Goal: Transaction & Acquisition: Purchase product/service

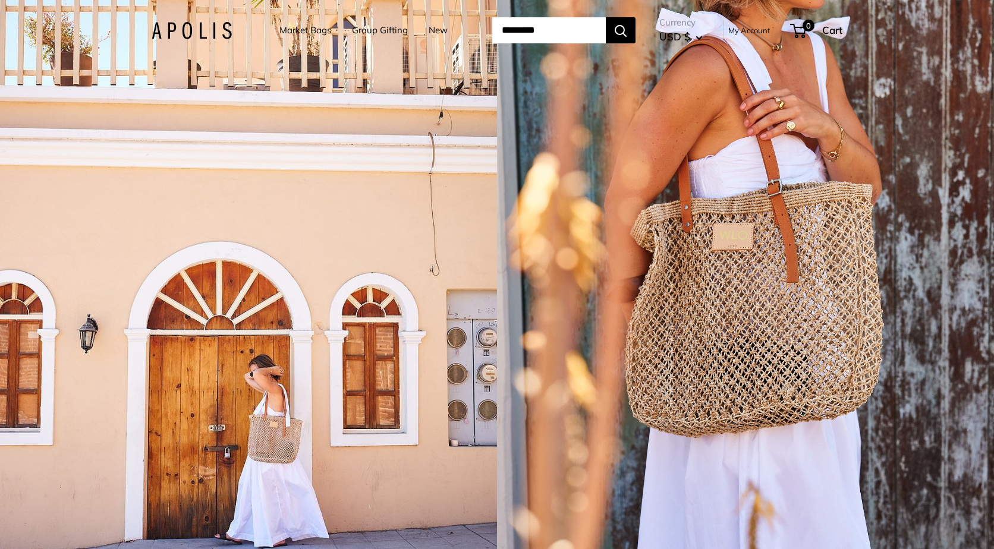
click at [280, 27] on link "Market Bags" at bounding box center [306, 30] width 52 height 17
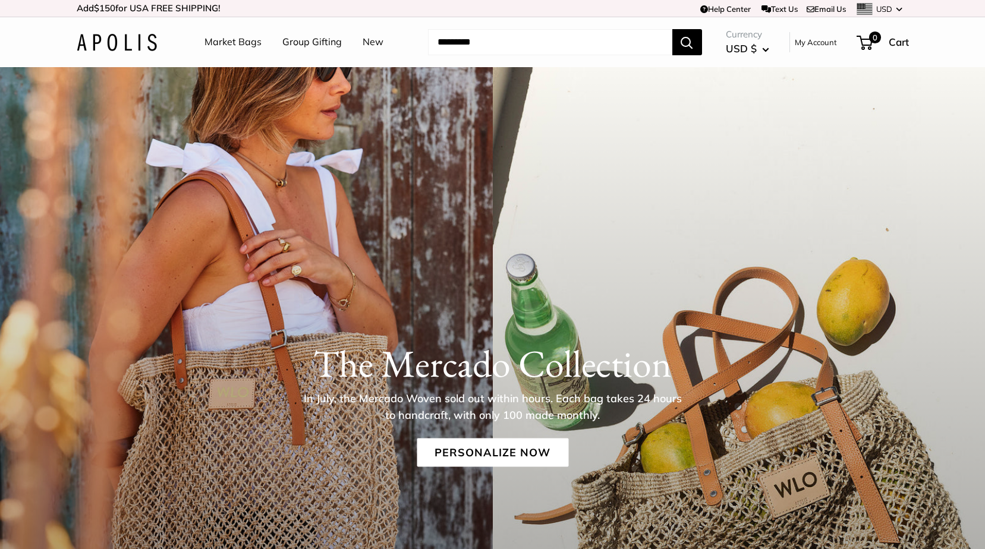
click at [291, 46] on link "Group Gifting" at bounding box center [311, 42] width 59 height 18
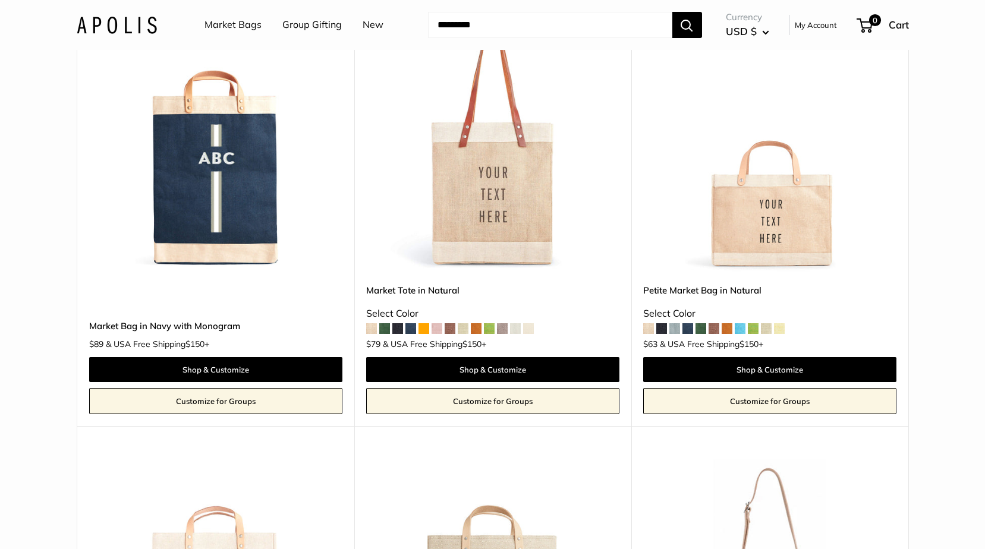
scroll to position [1606, 0]
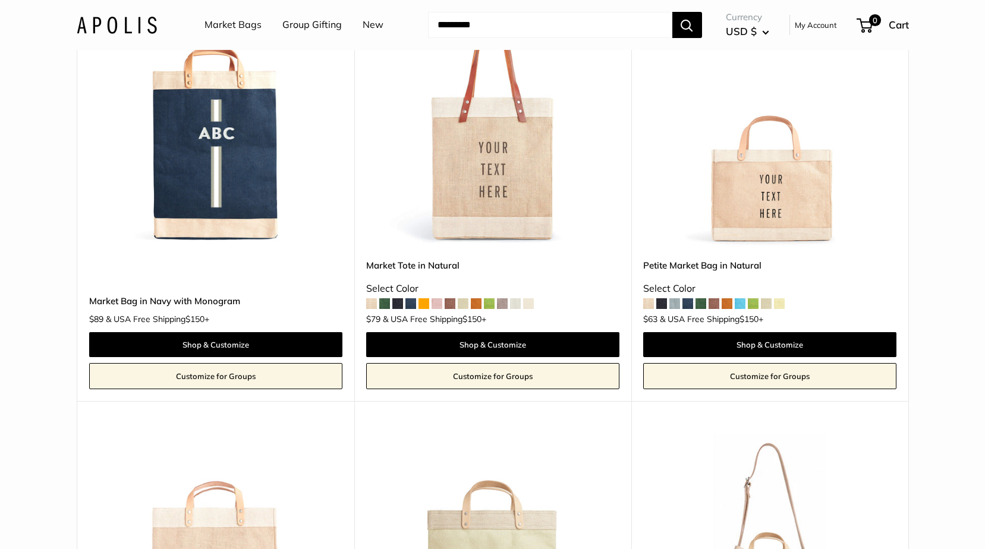
click at [0, 0] on img at bounding box center [0, 0] width 0 height 0
